Goal: Communication & Community: Answer question/provide support

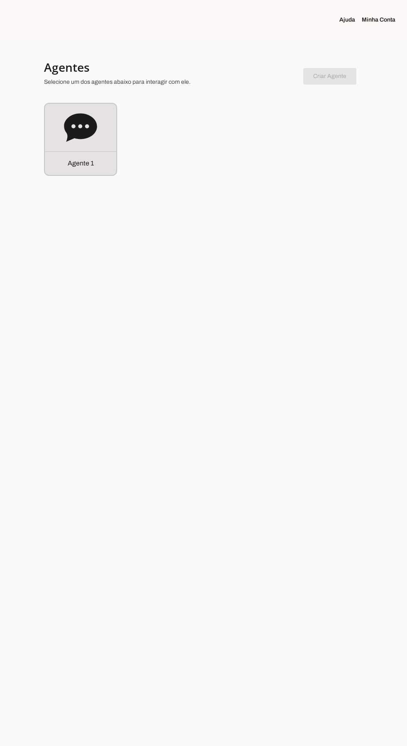
click at [61, 151] on div "Agente 1" at bounding box center [80, 139] width 71 height 71
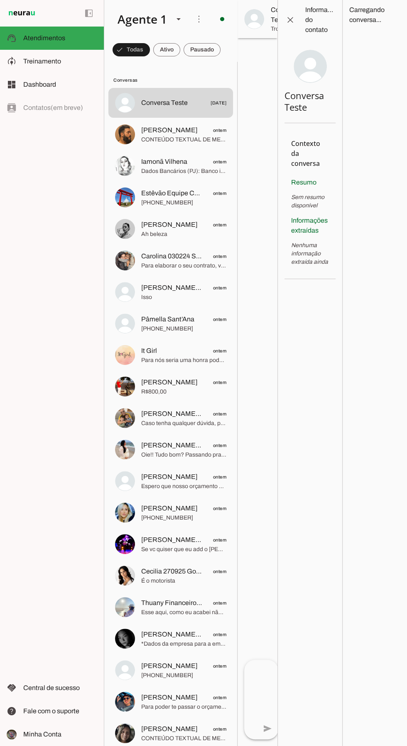
click at [128, 118] on md-item "Carolina 030224 Sem Local Clientechuru ontem Para elaborar o seu contrato, vou …" at bounding box center [170, 103] width 124 height 30
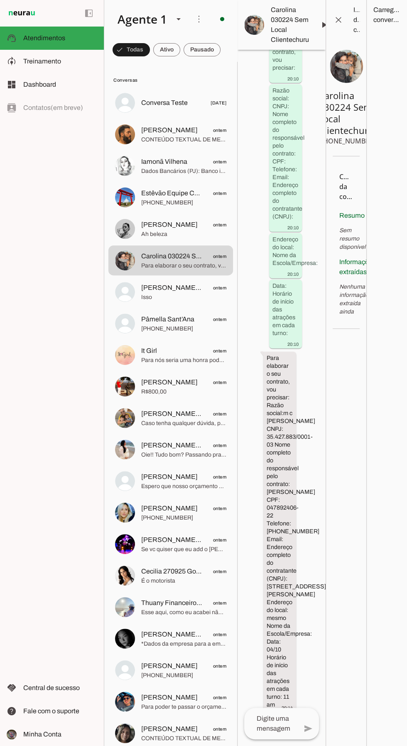
scroll to position [4042, 0]
